Goal: Register for event/course

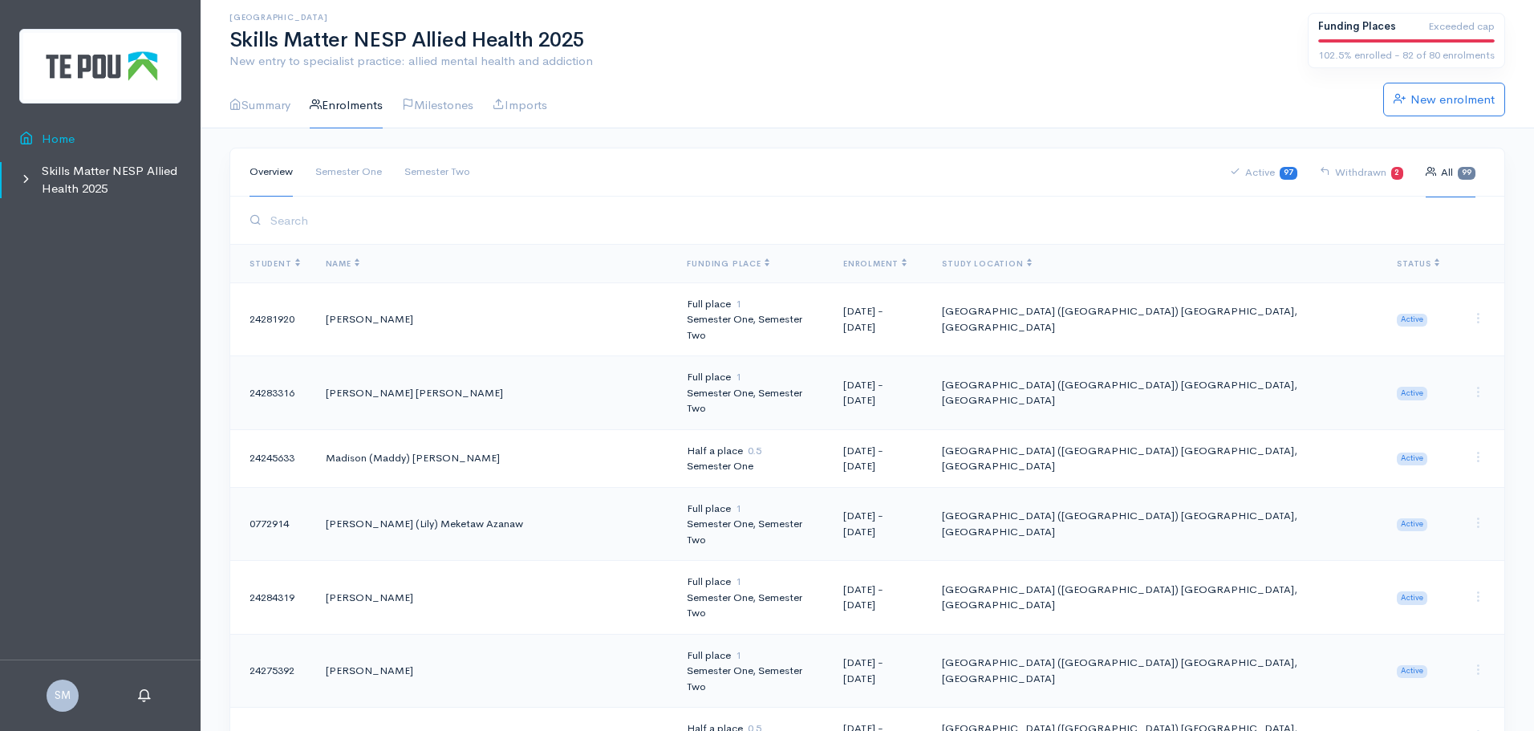
click at [66, 143] on link "Home" at bounding box center [100, 139] width 201 height 33
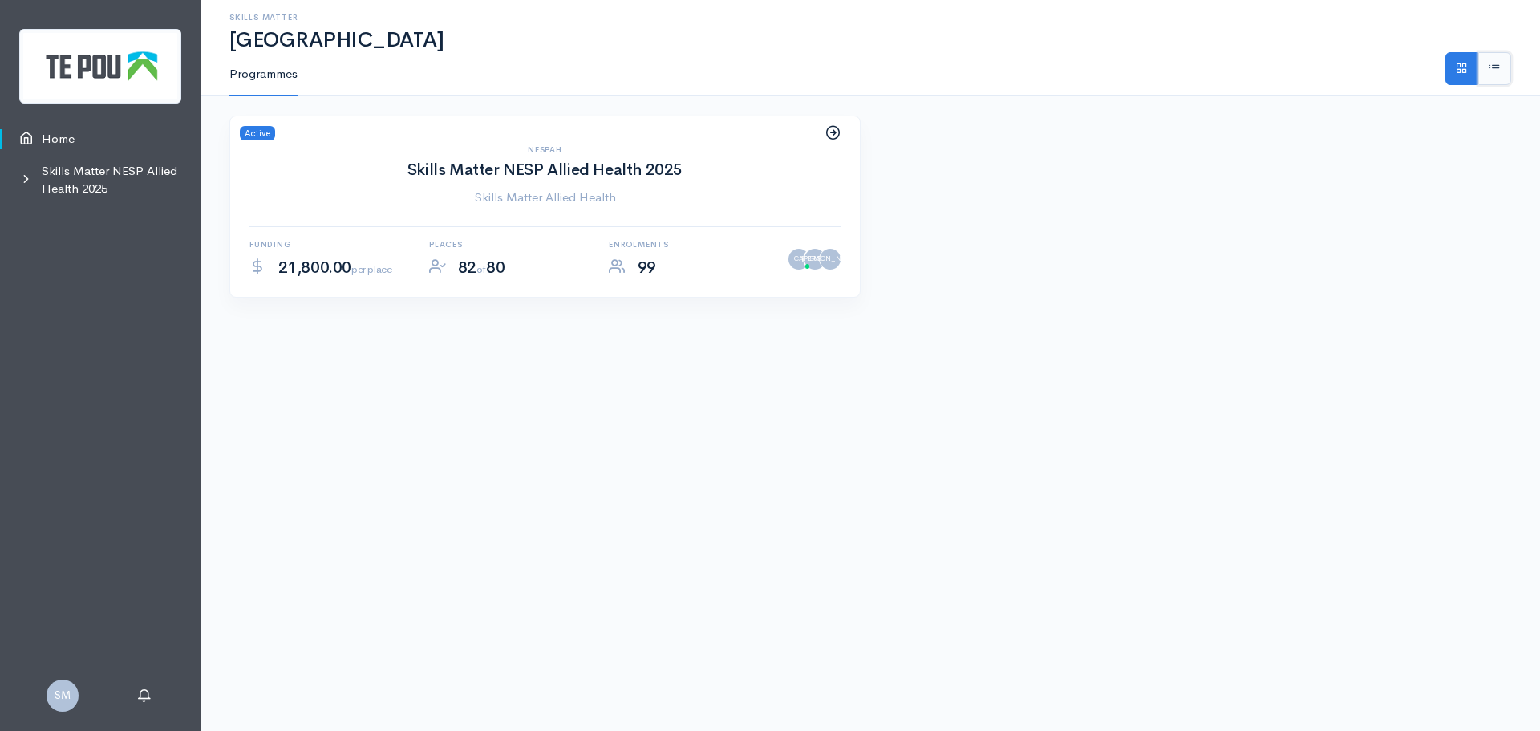
click at [1494, 70] on span at bounding box center [1495, 68] width 12 height 12
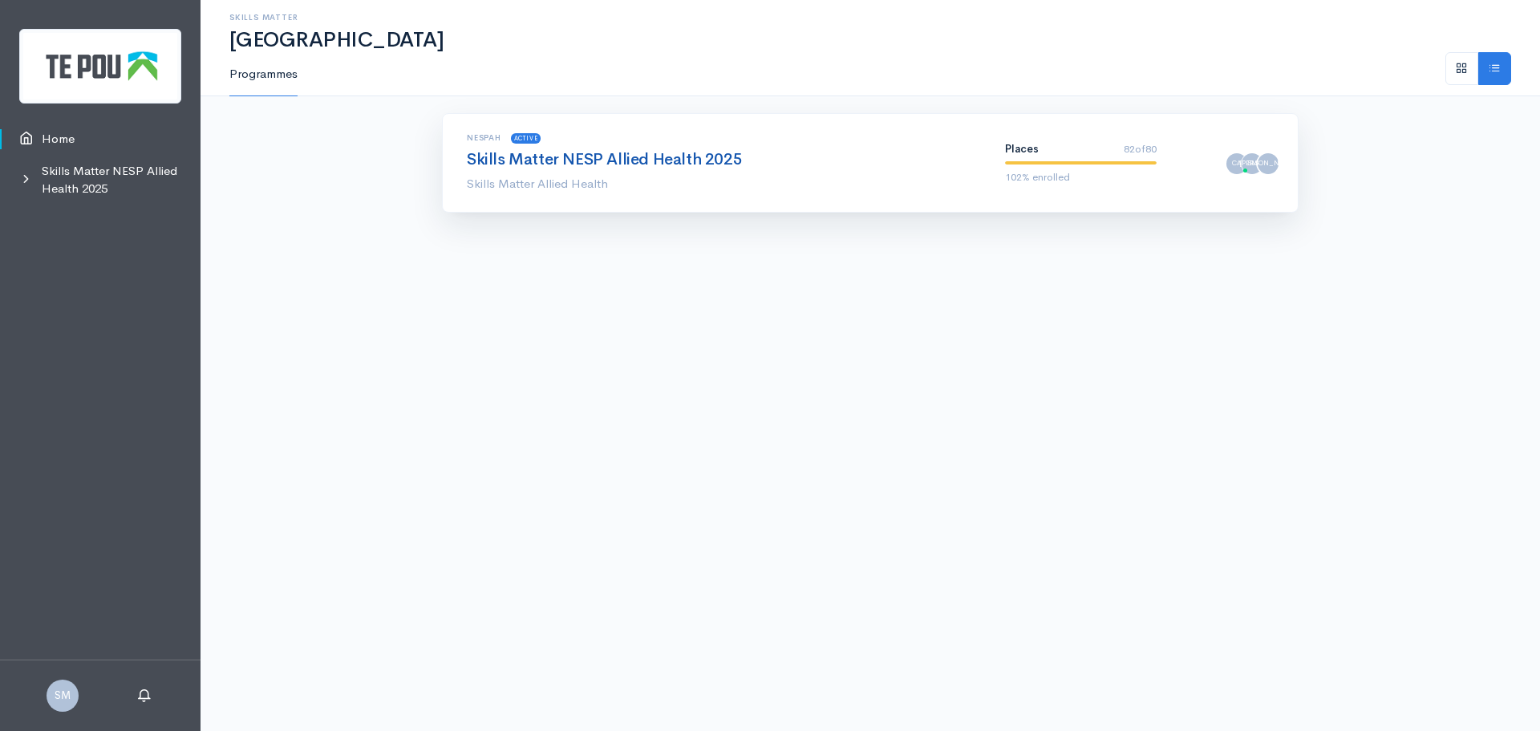
click at [590, 162] on link "Skills Matter NESP Allied Health 2025" at bounding box center [604, 159] width 275 height 20
